Goal: Task Accomplishment & Management: Complete application form

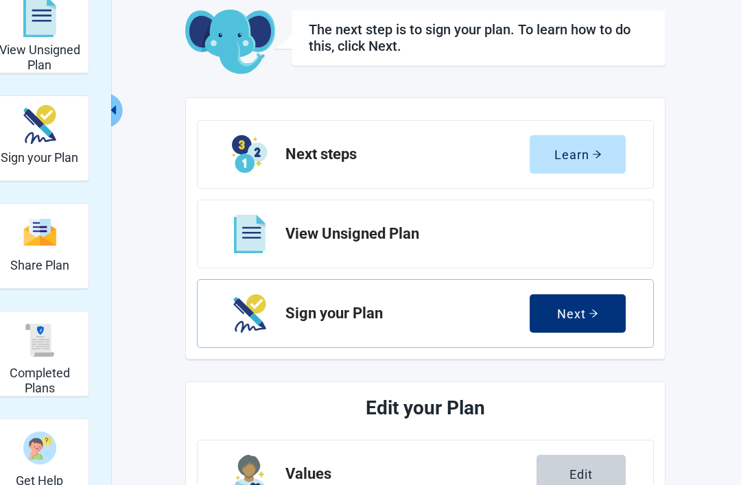
scroll to position [89, 0]
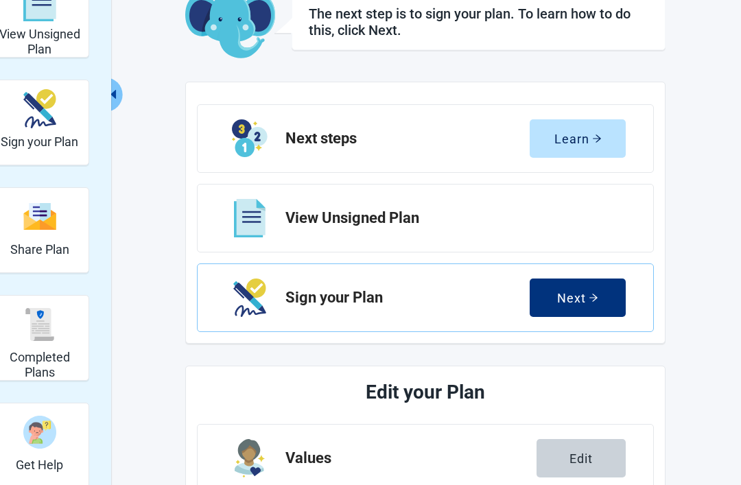
click at [579, 294] on div "Next" at bounding box center [577, 298] width 41 height 14
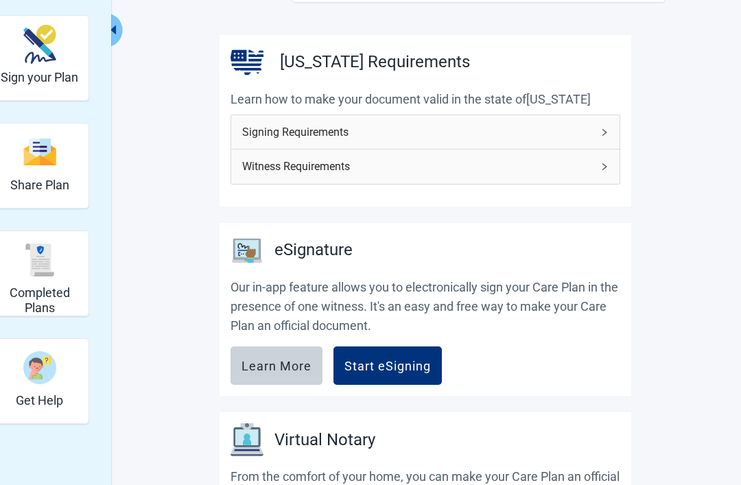
scroll to position [158, 0]
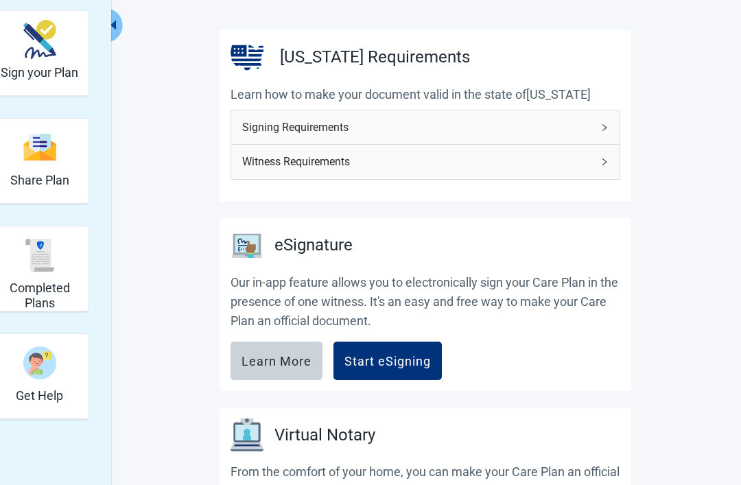
click at [395, 357] on div "Start eSigning" at bounding box center [388, 362] width 86 height 14
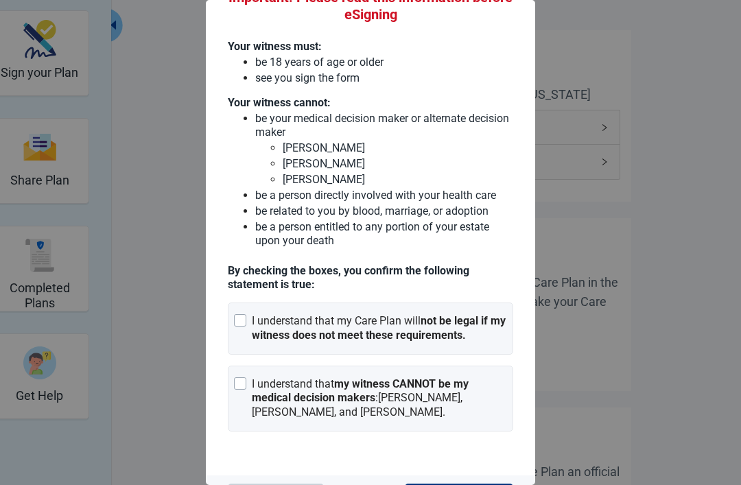
scroll to position [83, 0]
click at [250, 327] on div "I understand that my Care Plan will not be legal if my witness does not meet th…" at bounding box center [371, 328] width 286 height 52
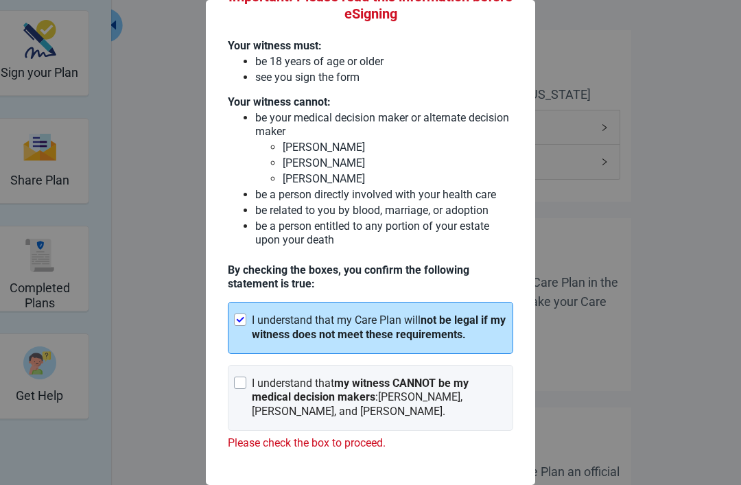
click at [244, 389] on div at bounding box center [240, 383] width 12 height 12
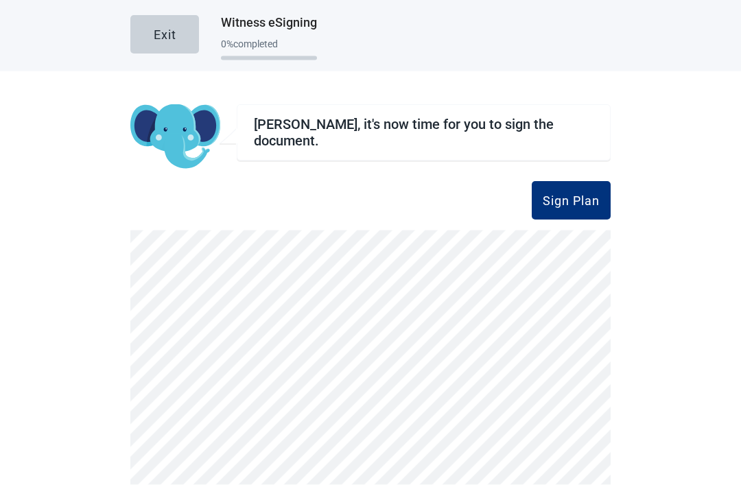
scroll to position [39, 0]
click at [574, 194] on div "Sign Plan" at bounding box center [571, 201] width 57 height 14
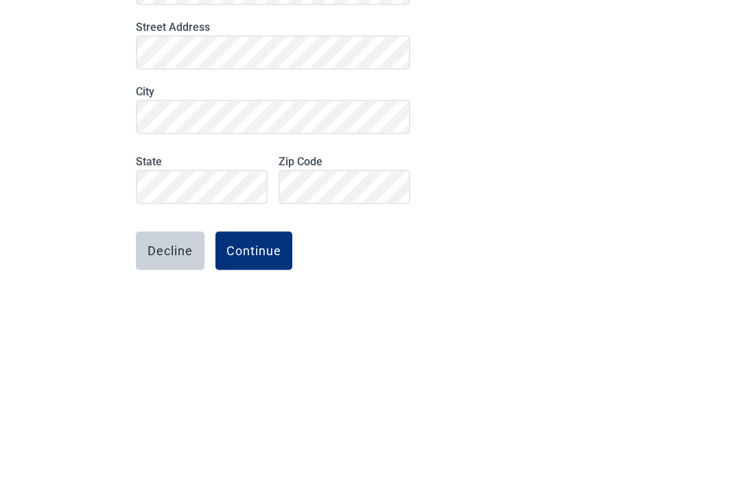
scroll to position [89, 0]
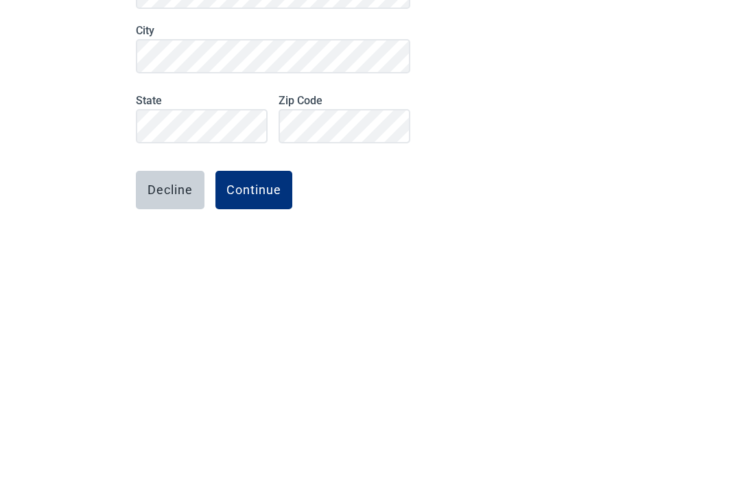
click at [253, 415] on button "Continue" at bounding box center [254, 434] width 77 height 38
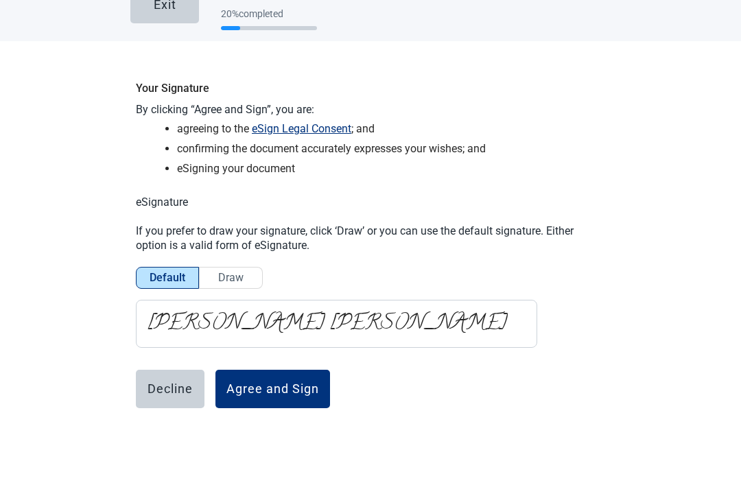
scroll to position [0, 0]
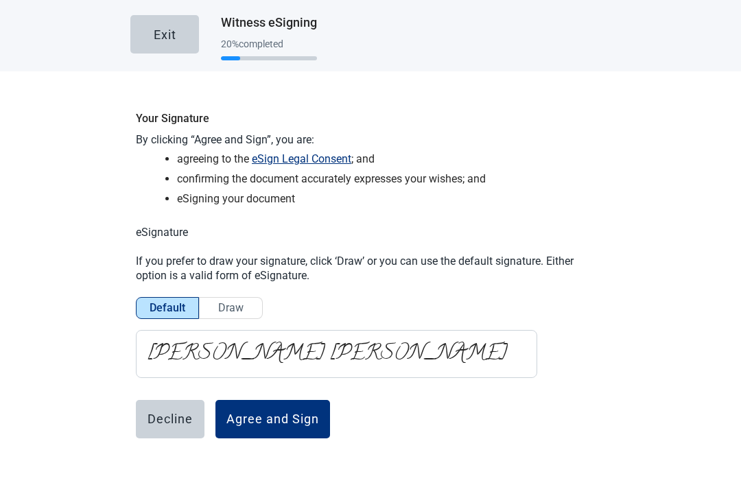
click at [276, 400] on button "Agree and Sign" at bounding box center [273, 419] width 115 height 38
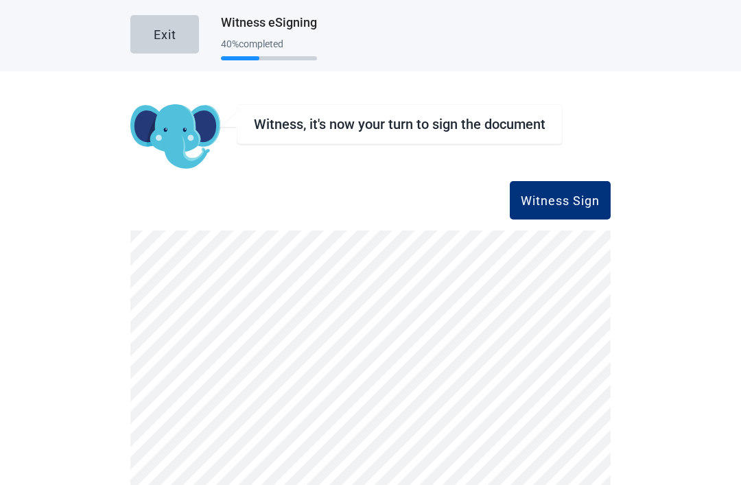
click at [566, 205] on div "Witness Sign" at bounding box center [560, 201] width 79 height 14
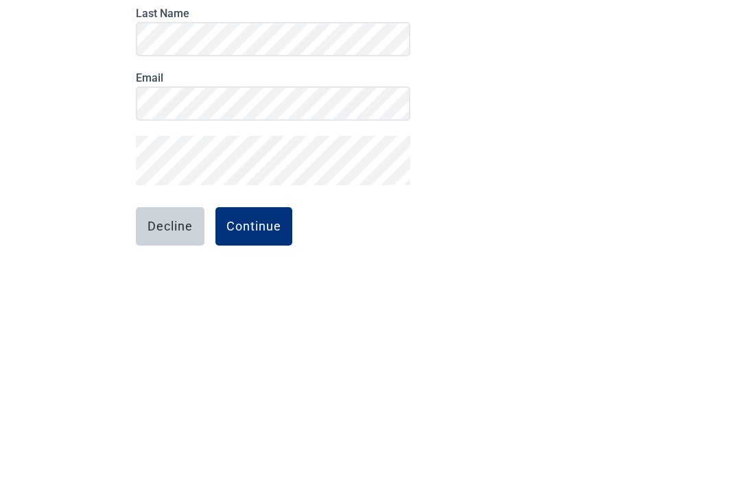
scroll to position [5, 0]
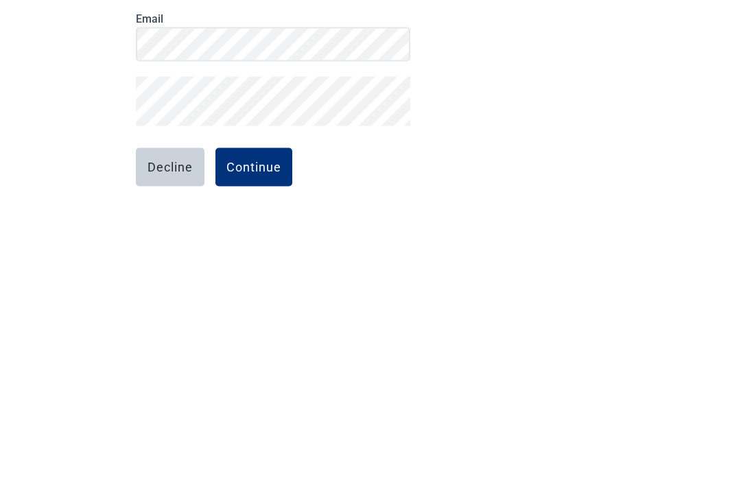
click at [244, 440] on div "Continue" at bounding box center [253, 447] width 55 height 14
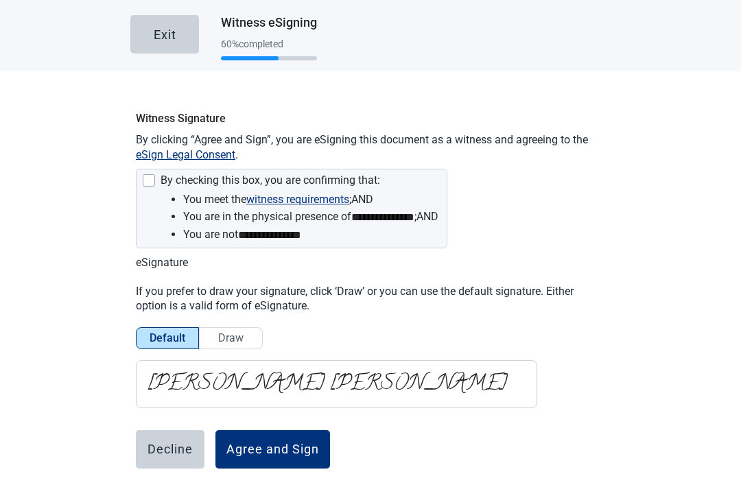
click at [152, 174] on div at bounding box center [149, 180] width 12 height 12
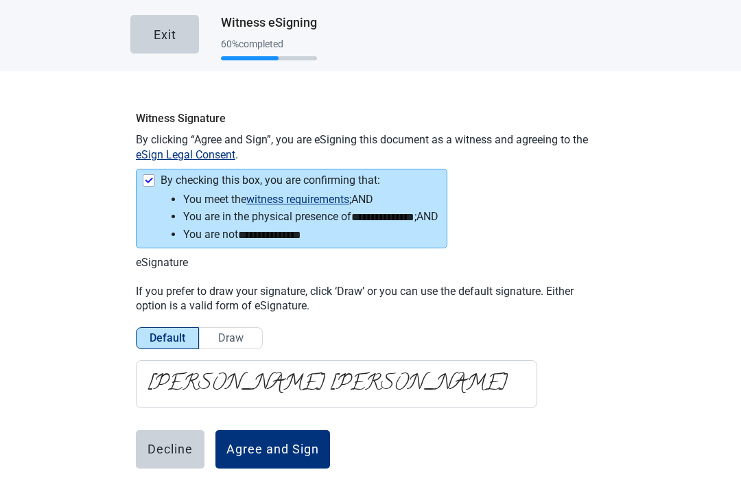
click at [288, 430] on button "Agree and Sign" at bounding box center [273, 449] width 115 height 38
